Goal: Transaction & Acquisition: Purchase product/service

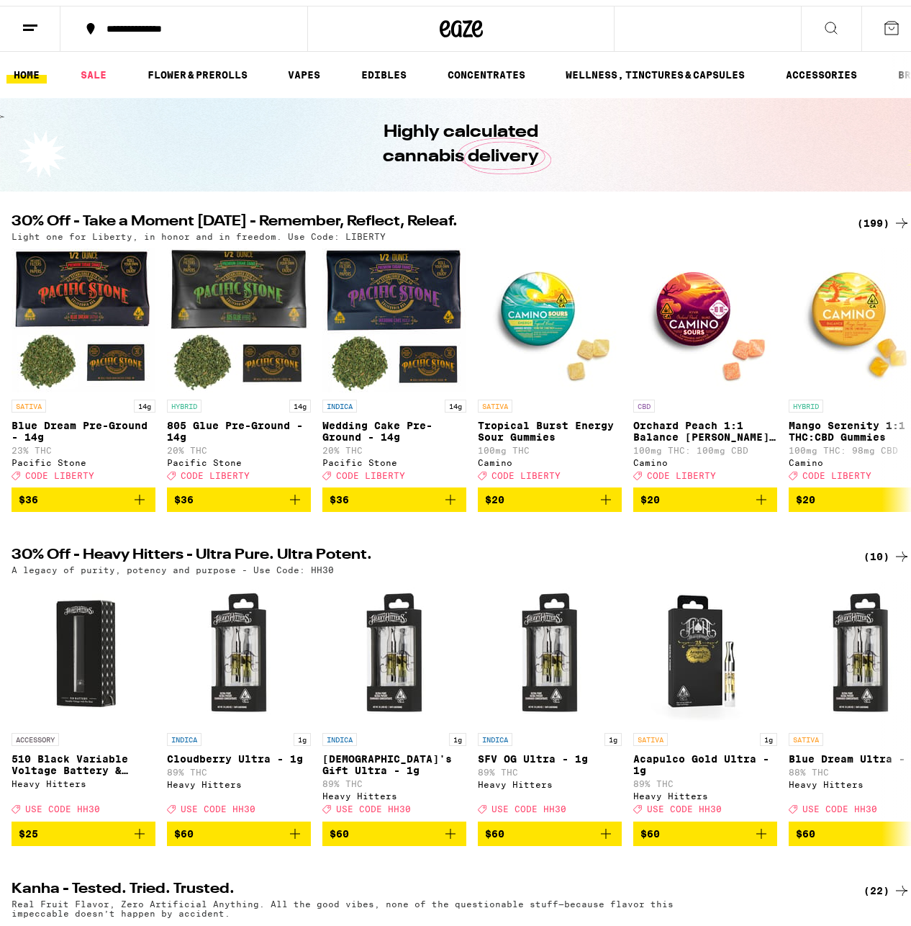
click at [874, 218] on div "(199)" at bounding box center [883, 217] width 53 height 17
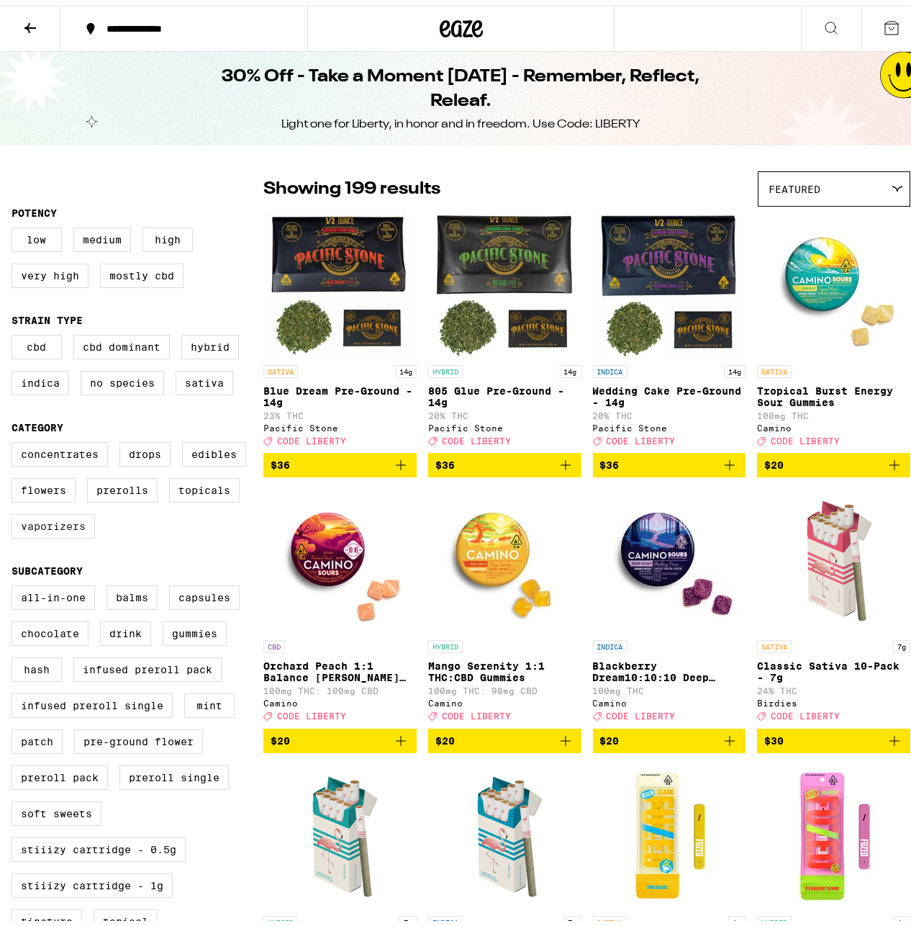
click at [63, 533] on label "Vaporizers" at bounding box center [53, 520] width 83 height 24
click at [15, 439] on input "Vaporizers" at bounding box center [14, 438] width 1 height 1
checkbox input "true"
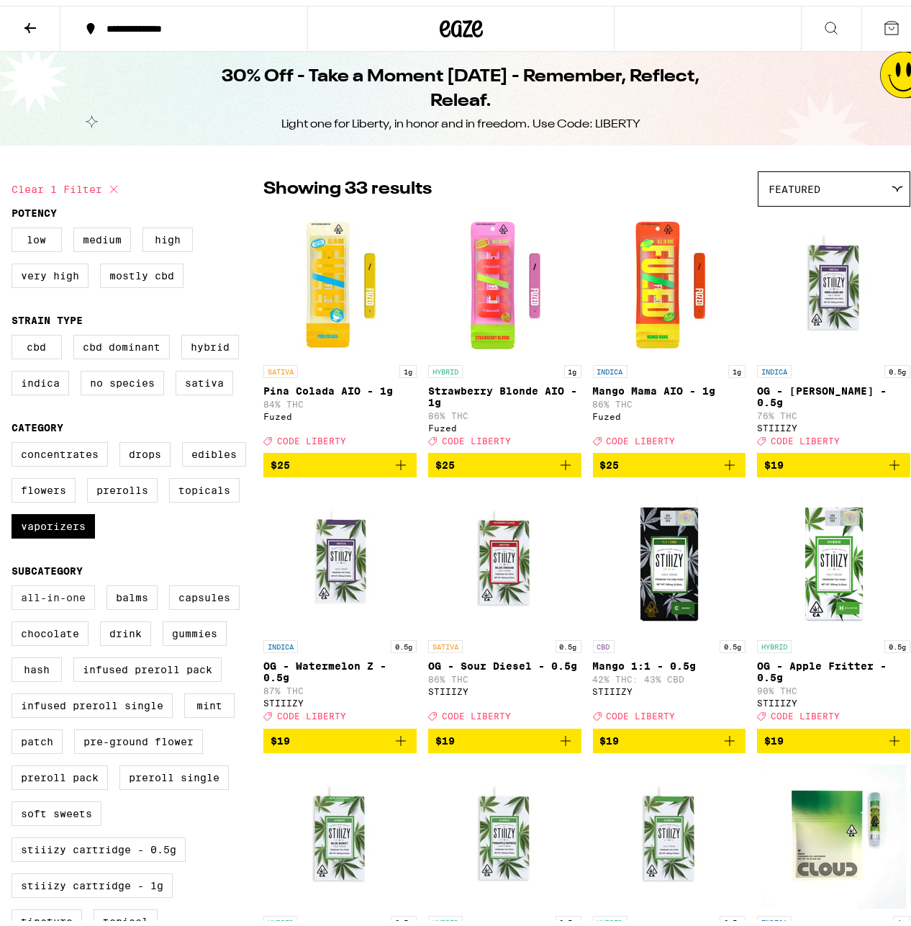
click at [45, 604] on label "All-In-One" at bounding box center [53, 591] width 83 height 24
click at [15, 582] on input "All-In-One" at bounding box center [14, 582] width 1 height 1
checkbox input "true"
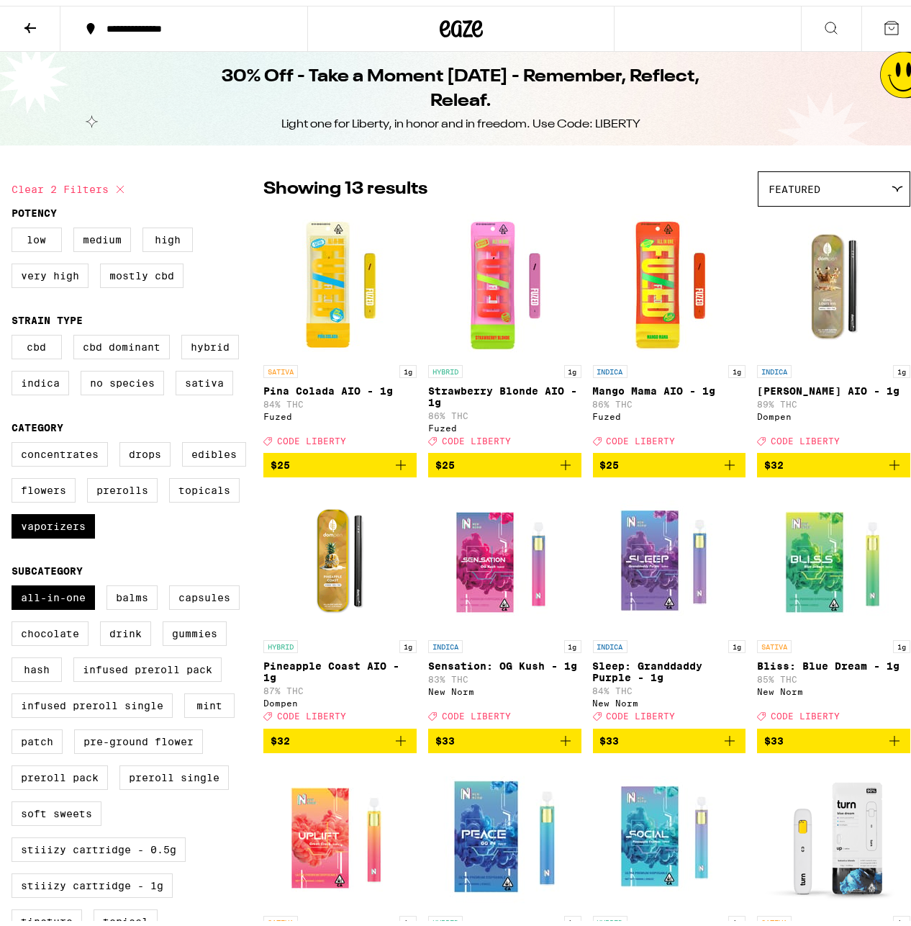
click at [345, 292] on img "Open page for Pina Colada AIO - 1g from Fuzed" at bounding box center [340, 280] width 144 height 144
